Goal: Information Seeking & Learning: Learn about a topic

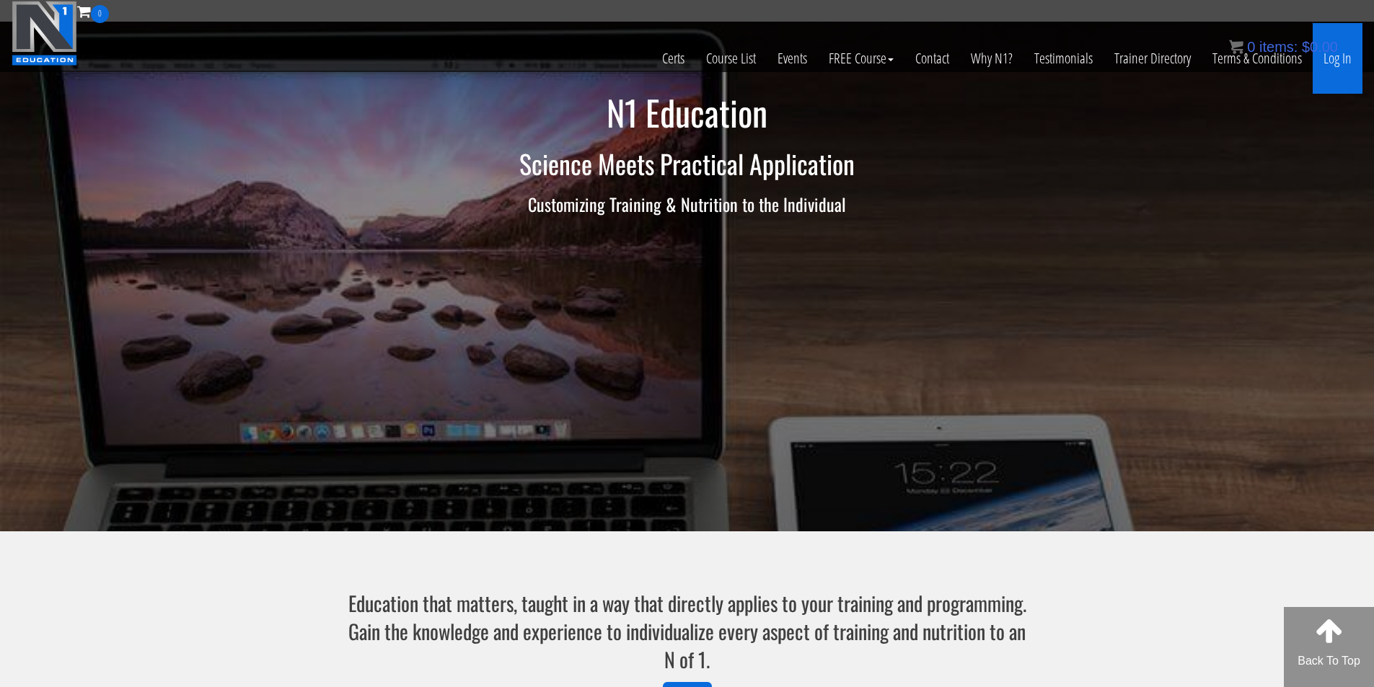
click at [1340, 71] on link "Log In" at bounding box center [1338, 58] width 50 height 71
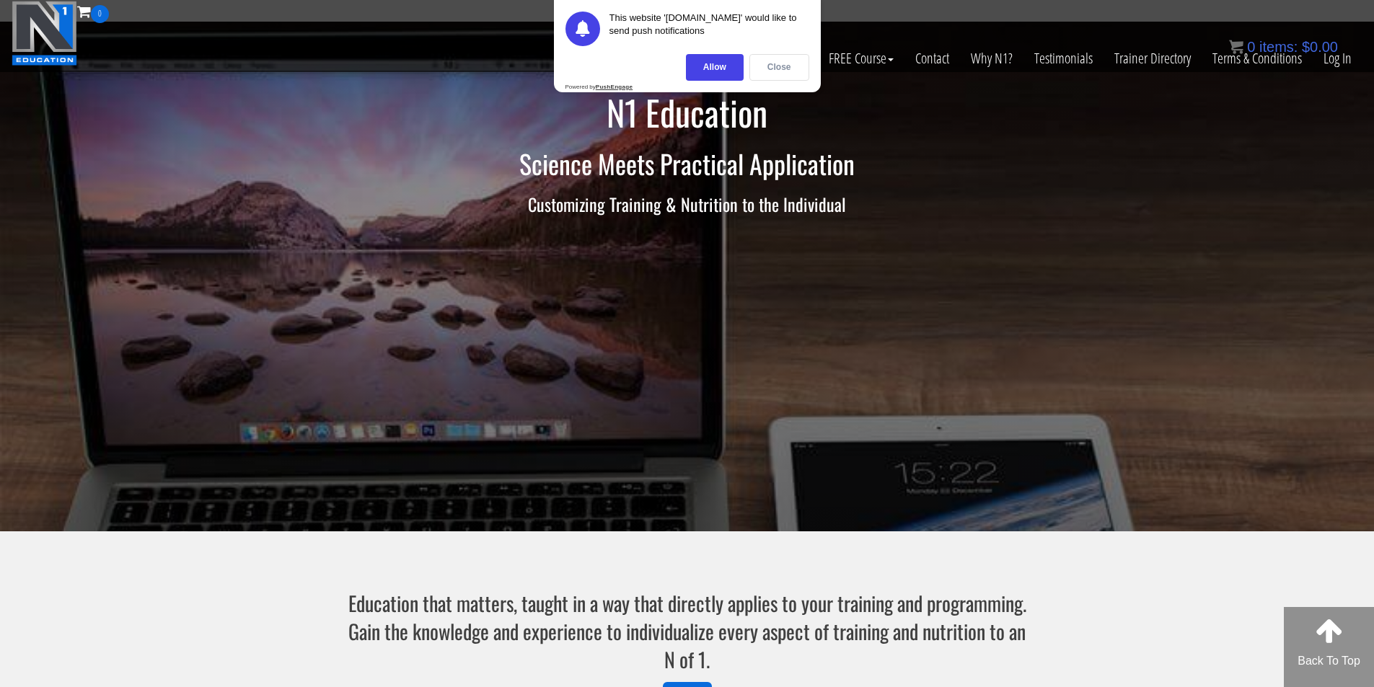
click at [776, 74] on div "Close" at bounding box center [780, 67] width 60 height 27
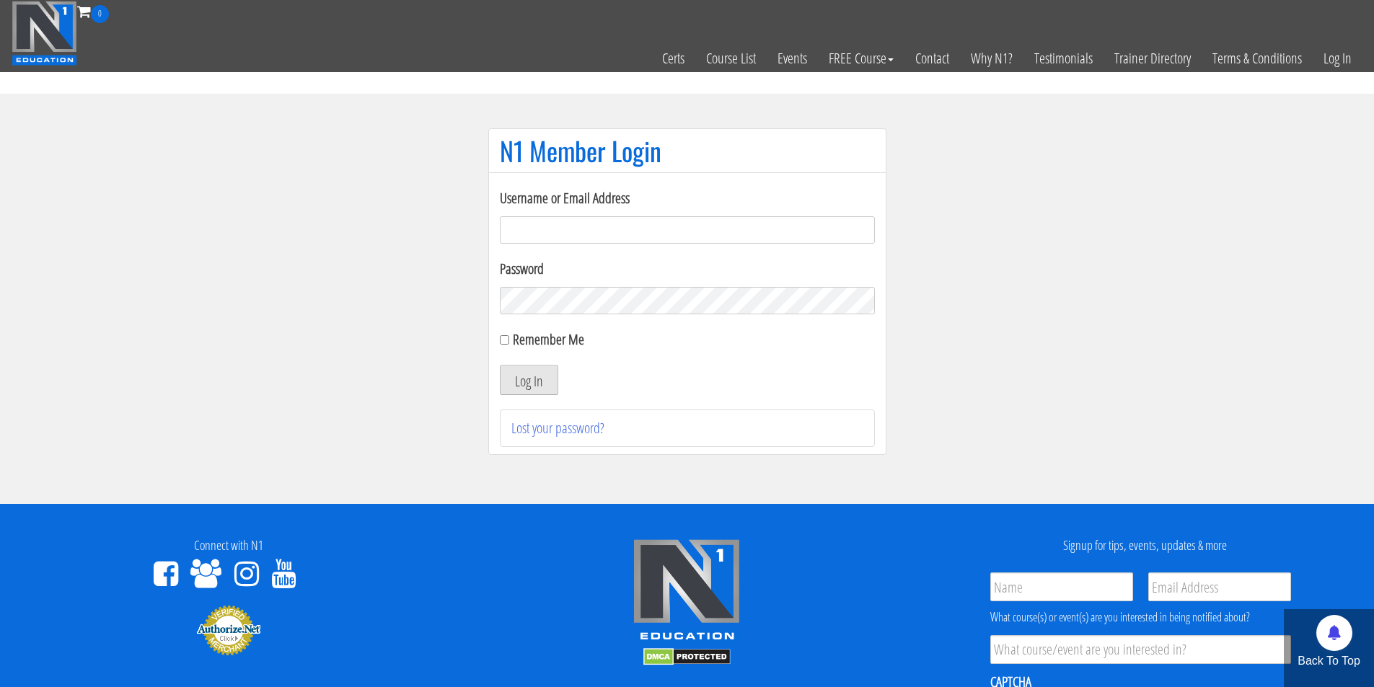
type input "nessab2013@gmail.com"
click at [527, 375] on button "Log In" at bounding box center [529, 380] width 58 height 30
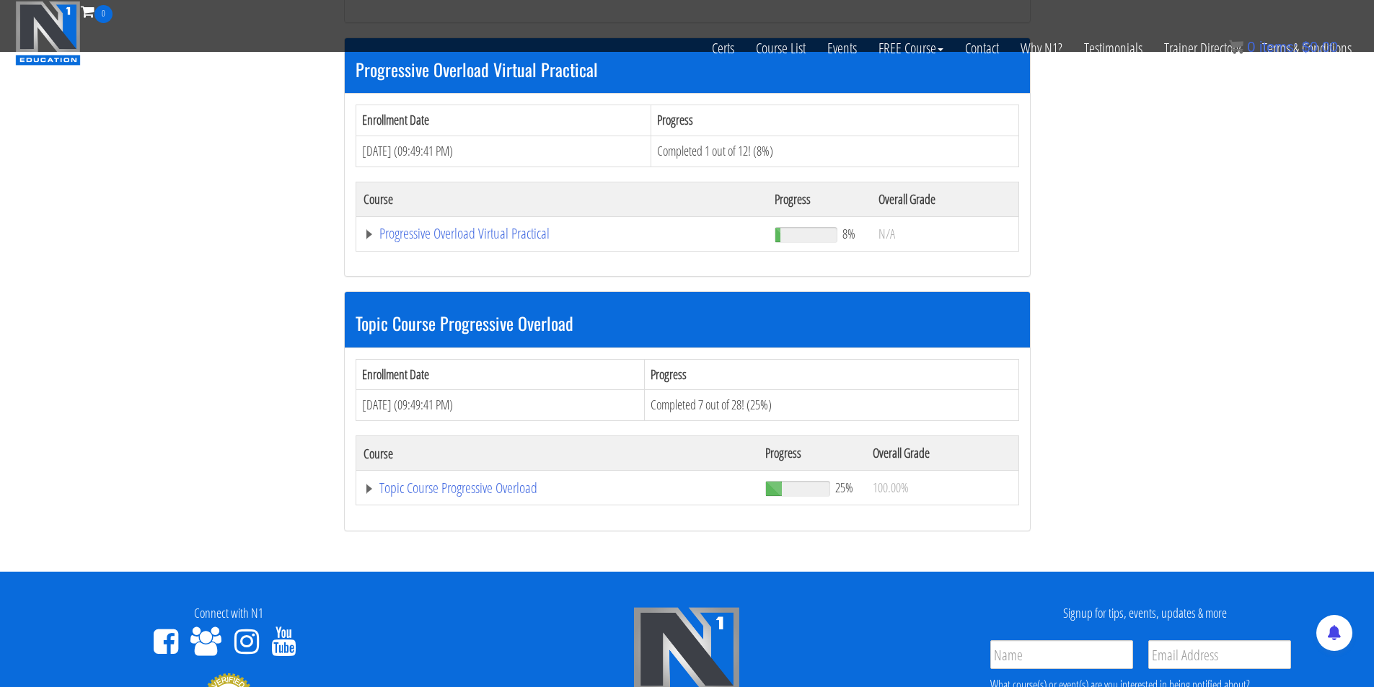
scroll to position [1515, 0]
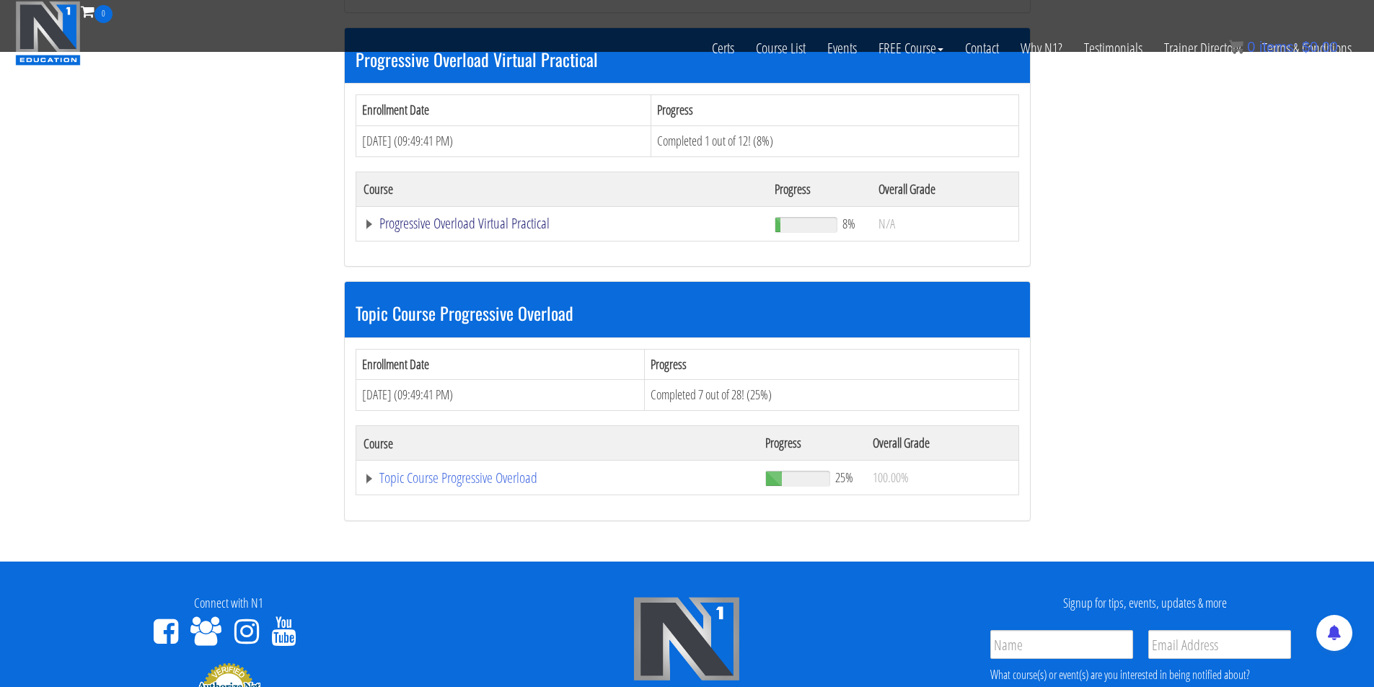
click at [480, 224] on link "Progressive Overload Virtual Practical" at bounding box center [562, 223] width 397 height 14
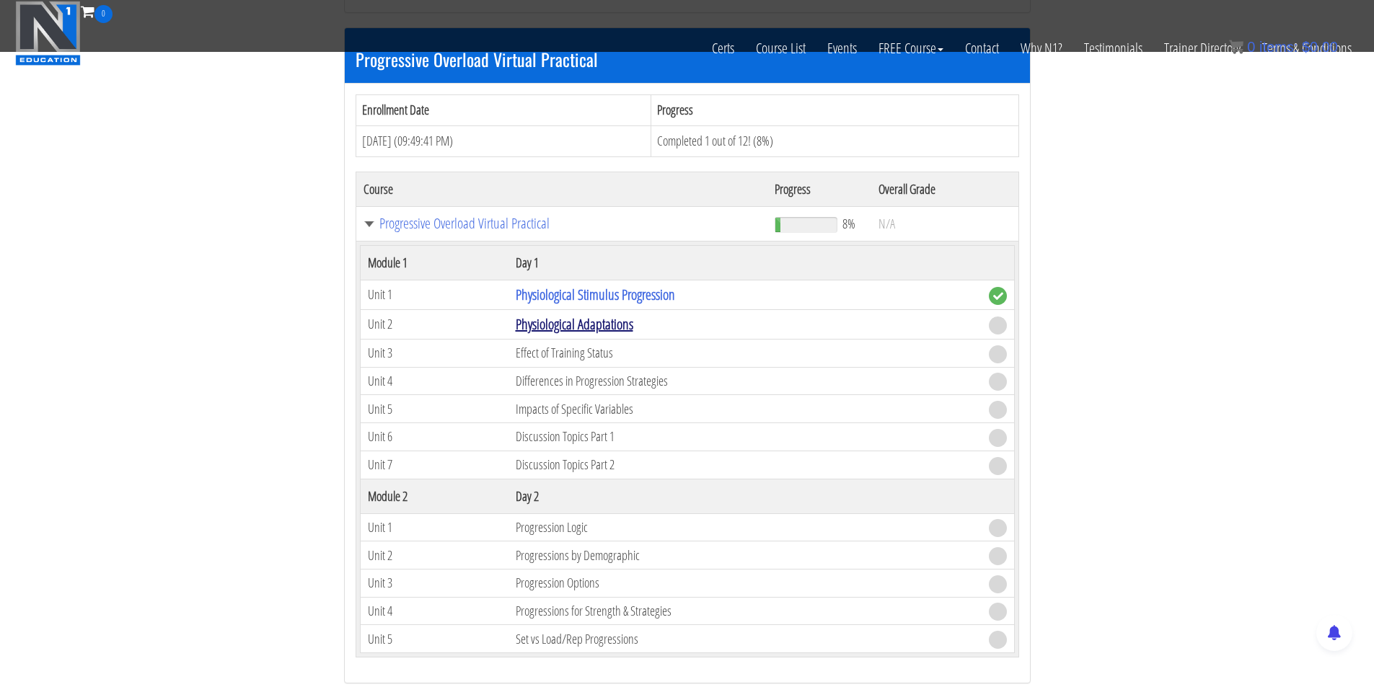
click at [569, 328] on link "Physiological Adaptations" at bounding box center [575, 324] width 118 height 19
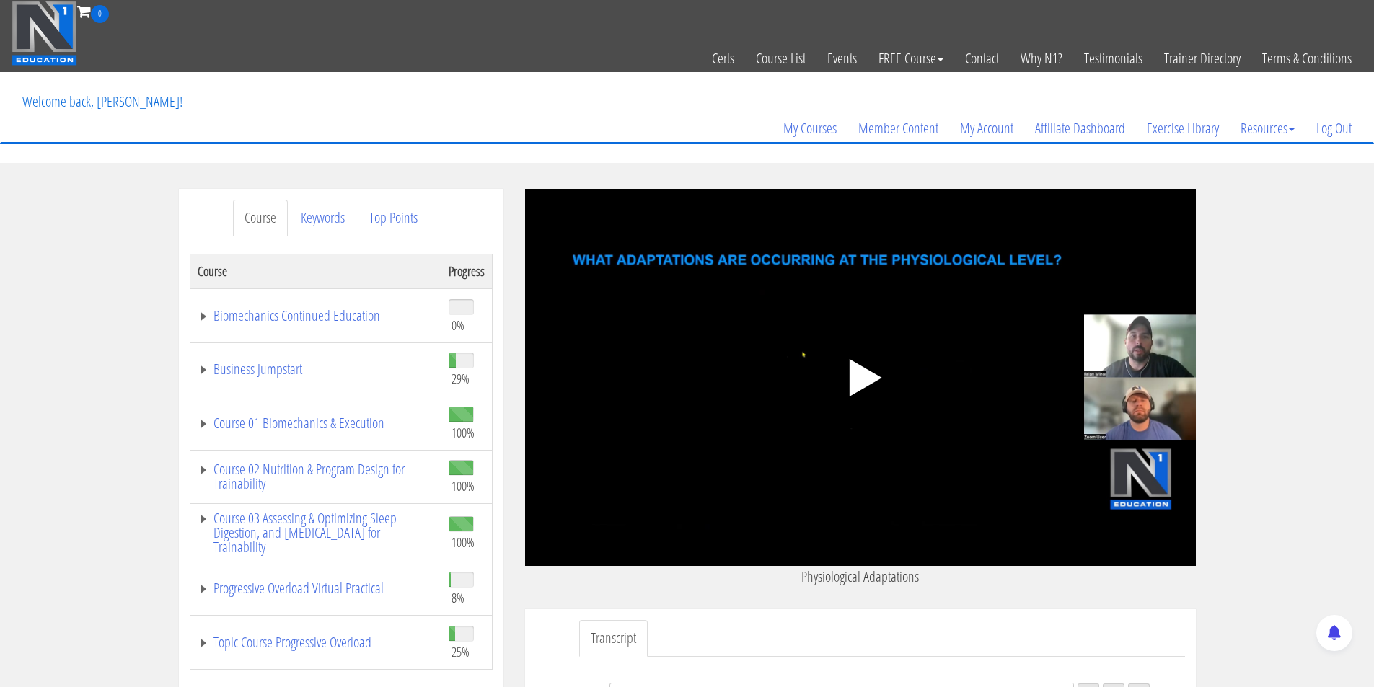
click at [866, 353] on icon ".fp-color-play{opacity:0.65;}.controlbutton{fill:#fff;}" at bounding box center [860, 378] width 91 height 91
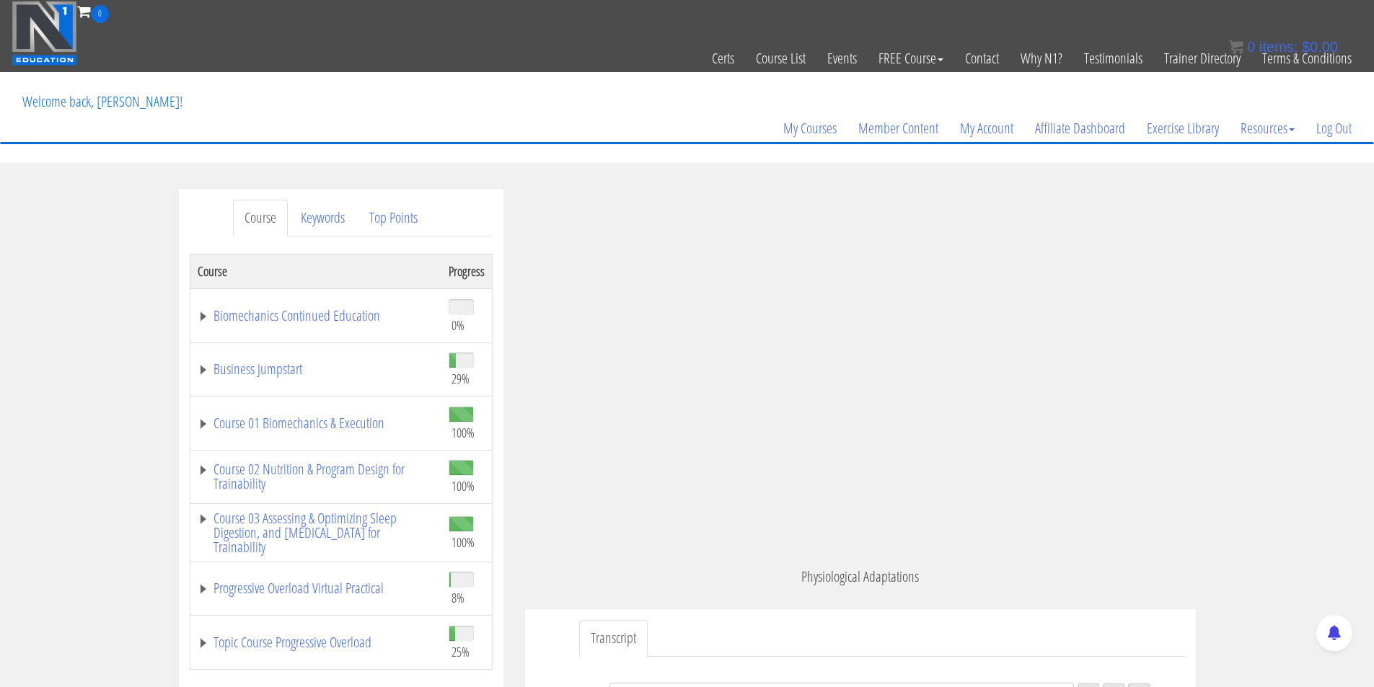
scroll to position [84, 0]
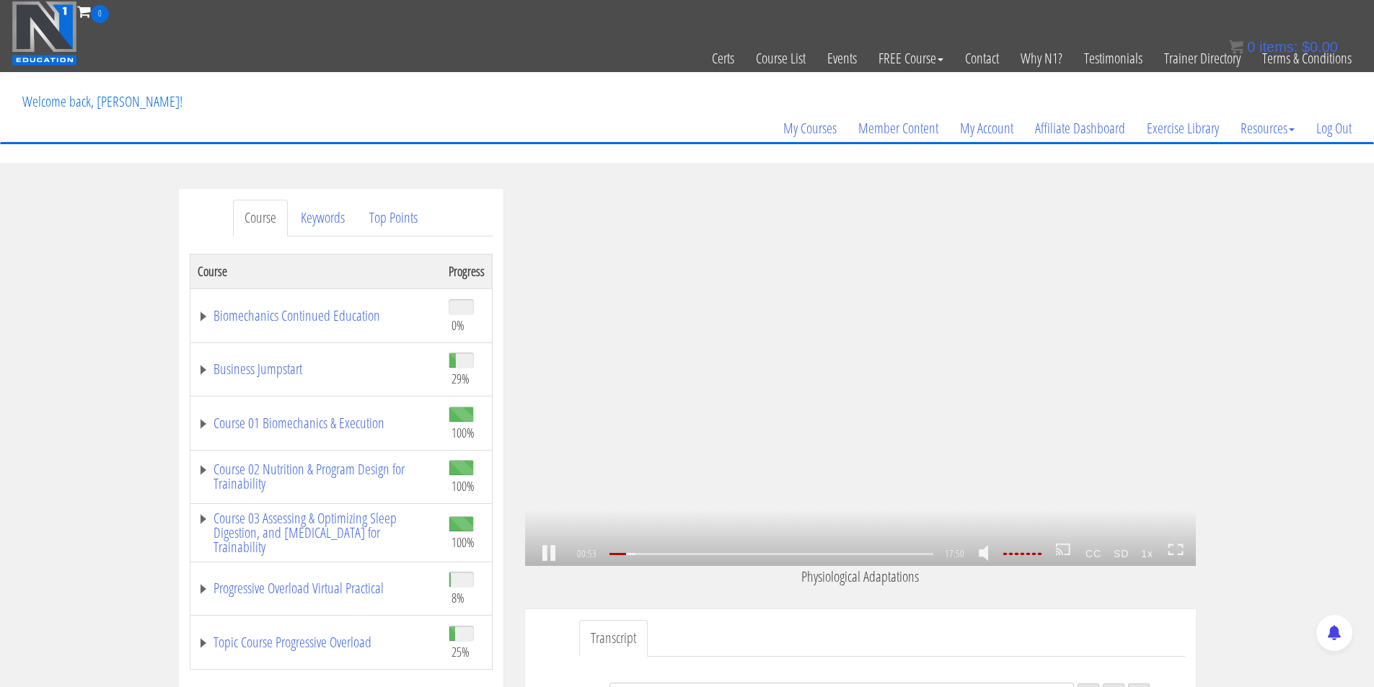
click at [1042, 555] on div at bounding box center [1021, 554] width 40 height 2
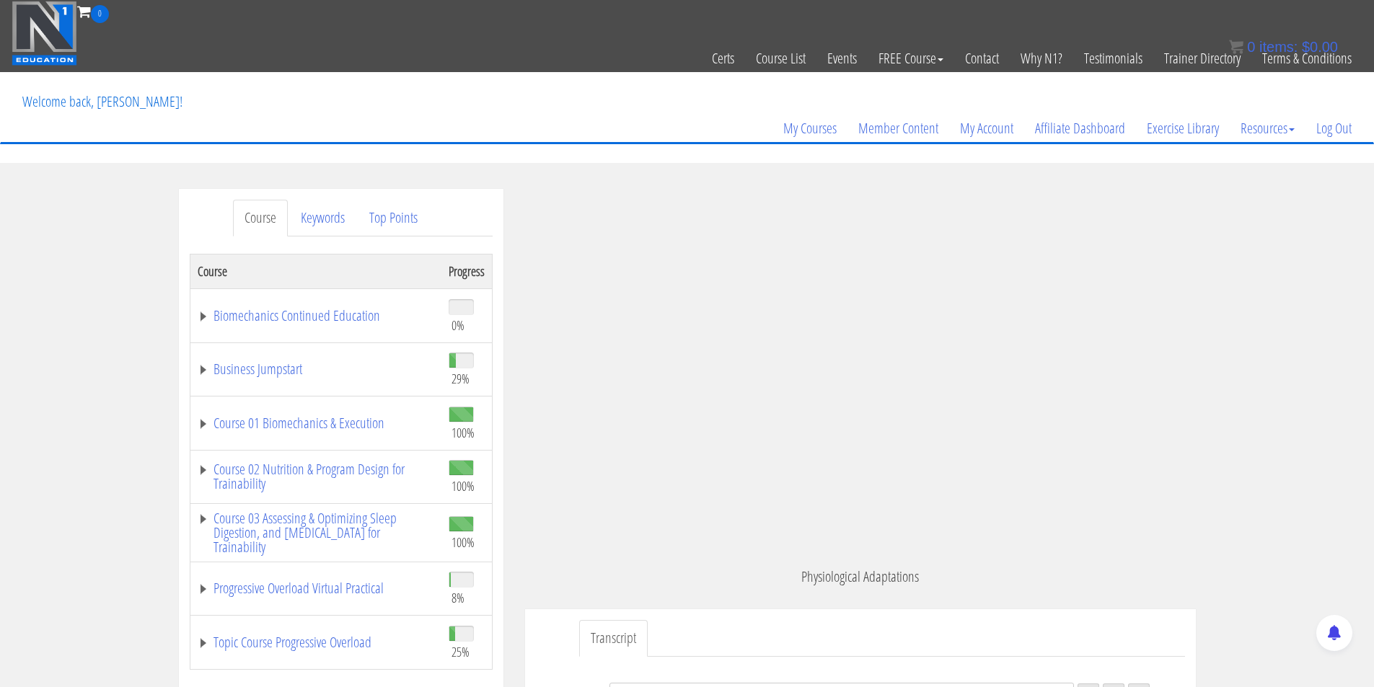
scroll to position [235, 0]
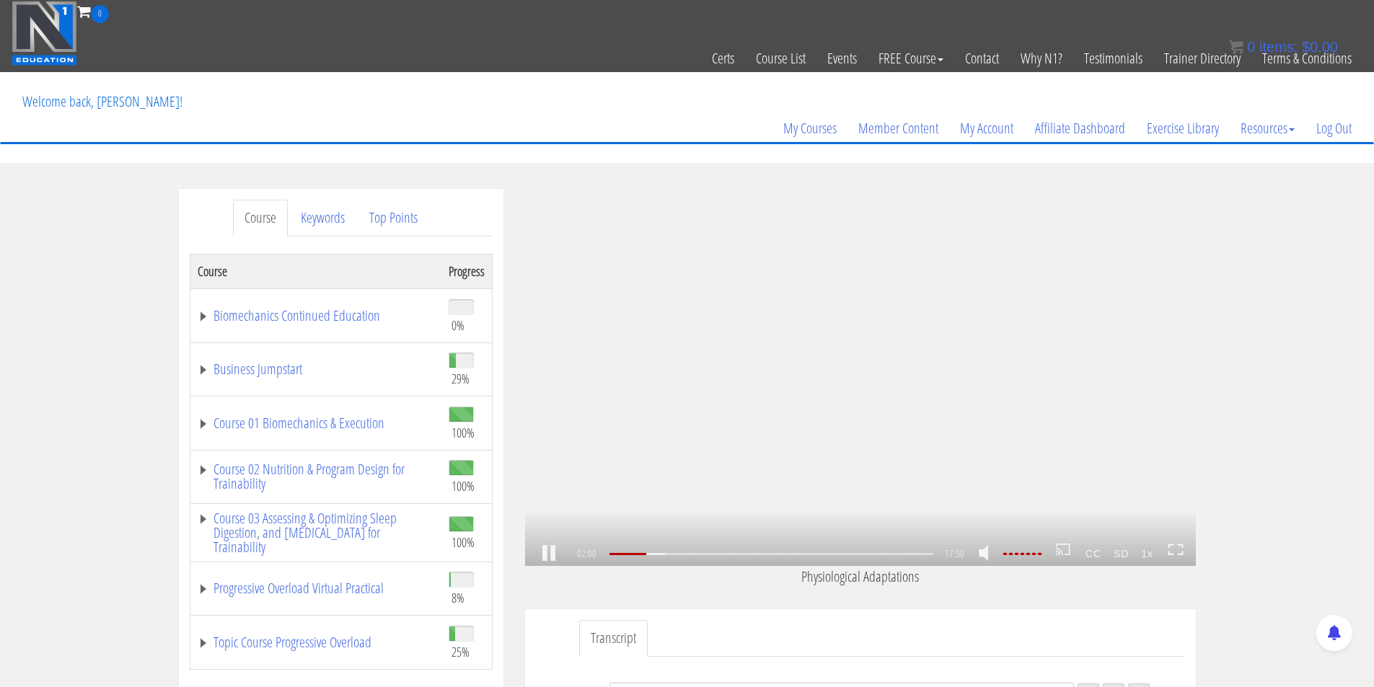
click at [867, 320] on div ".a{fill:#000;opacity:0.65;}.b{fill:#fff;opacity:1.0;} .fp-color-play{opacity:0.…" at bounding box center [860, 377] width 671 height 377
